Goal: Transaction & Acquisition: Purchase product/service

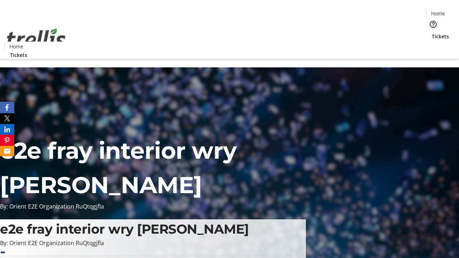
click at [431, 33] on span "Tickets" at bounding box center [439, 37] width 17 height 8
